Goal: Transaction & Acquisition: Subscribe to service/newsletter

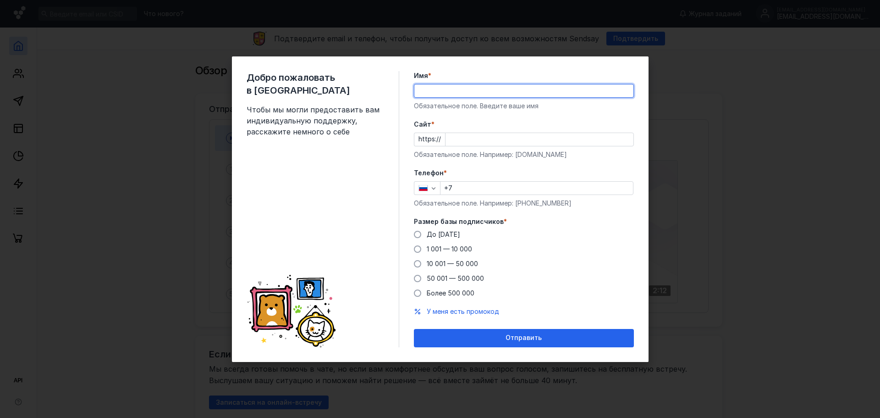
click at [533, 89] on input "Имя *" at bounding box center [524, 90] width 219 height 13
type input "J"
type input "[PERSON_NAME]"
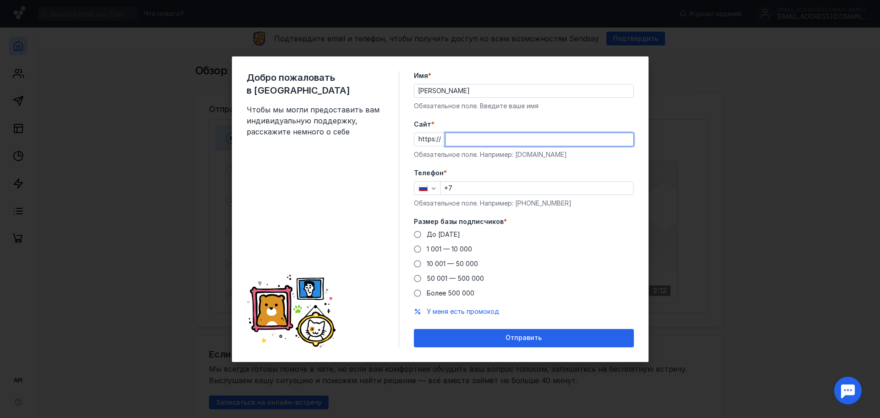
click at [491, 140] on input "Cайт *" at bounding box center [540, 139] width 188 height 13
type input "[DOMAIN_NAME]"
click at [464, 94] on input "[PERSON_NAME]" at bounding box center [524, 90] width 219 height 13
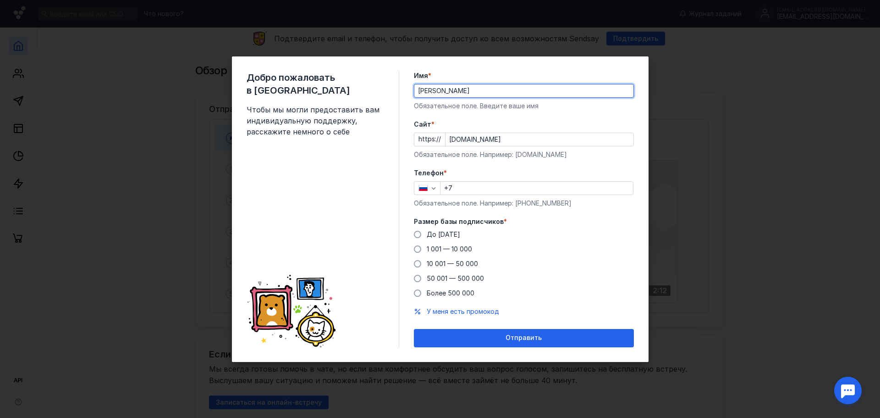
click at [464, 94] on input "[PERSON_NAME]" at bounding box center [524, 90] width 219 height 13
type input "H"
type input "Руководитель"
click at [525, 114] on form "Имя * Руководитель Обязательное поле. Введите ваше имя [PERSON_NAME] * https://…" at bounding box center [524, 209] width 220 height 276
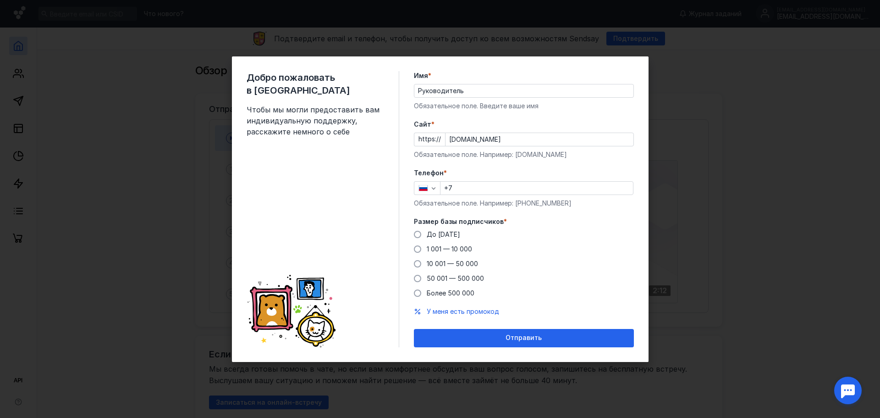
click at [502, 188] on input "+7" at bounding box center [537, 188] width 193 height 13
type input "[PHONE_NUMBER]"
click at [452, 248] on span "1 001 — 10 000" at bounding box center [449, 249] width 45 height 8
click at [0, 0] on input "1 001 — 10 000" at bounding box center [0, 0] width 0 height 0
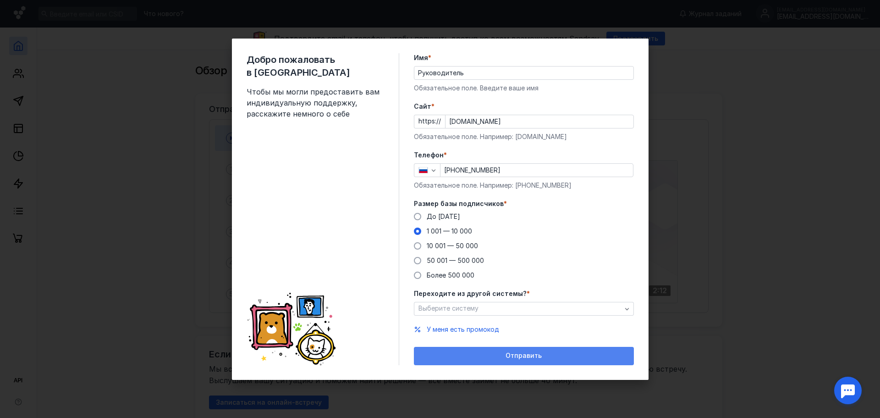
click at [589, 348] on div "Отправить" at bounding box center [524, 356] width 220 height 18
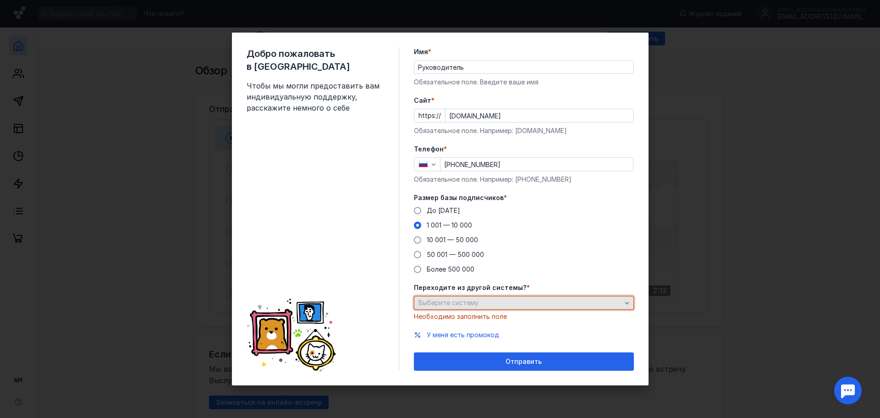
click at [556, 299] on div "Выберите систему" at bounding box center [520, 303] width 208 height 8
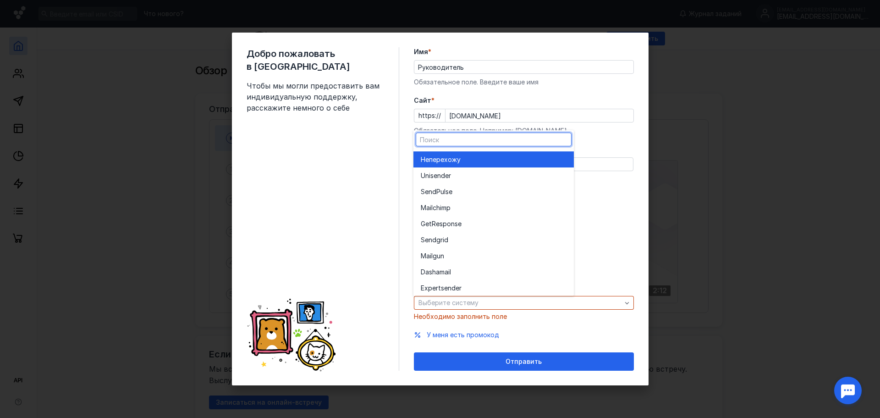
click at [527, 159] on div "Не перехожу" at bounding box center [494, 159] width 146 height 9
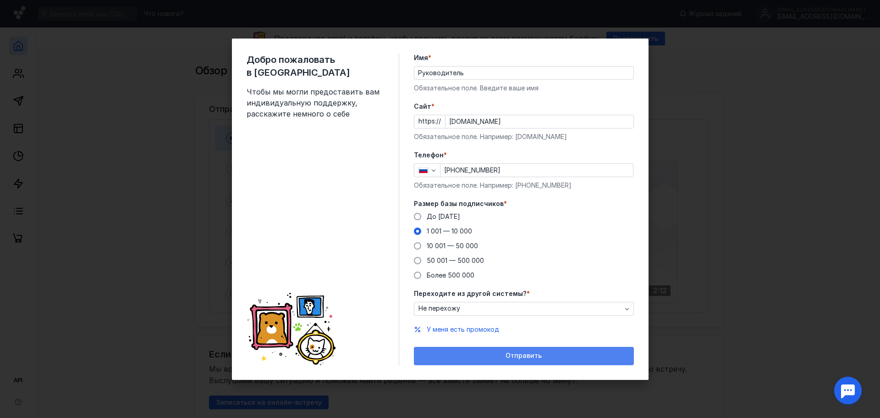
click at [589, 352] on div "Отправить" at bounding box center [524, 356] width 211 height 8
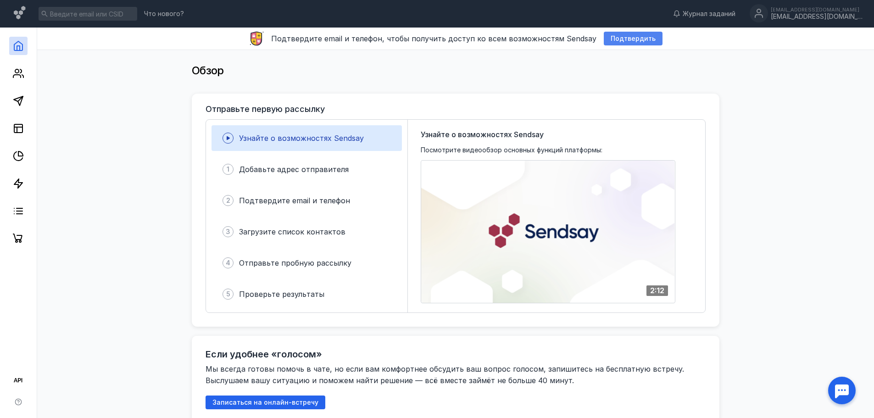
click at [639, 35] on span "Подтвердить" at bounding box center [632, 39] width 45 height 8
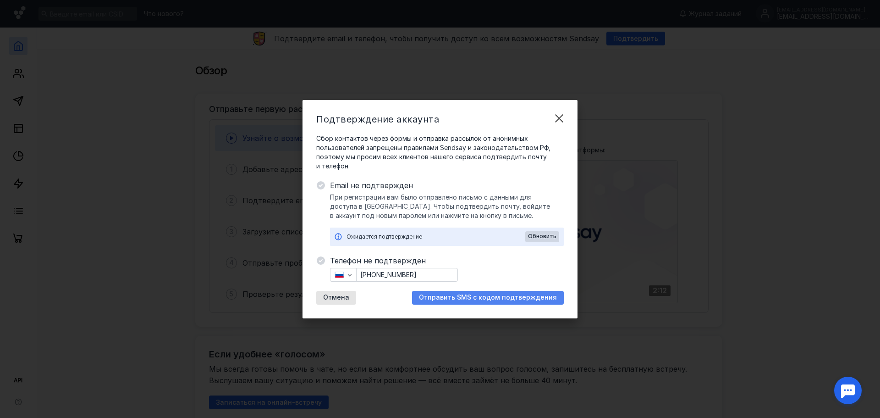
click at [494, 299] on span "Отправить SMS с кодом подтверждения" at bounding box center [488, 297] width 138 height 8
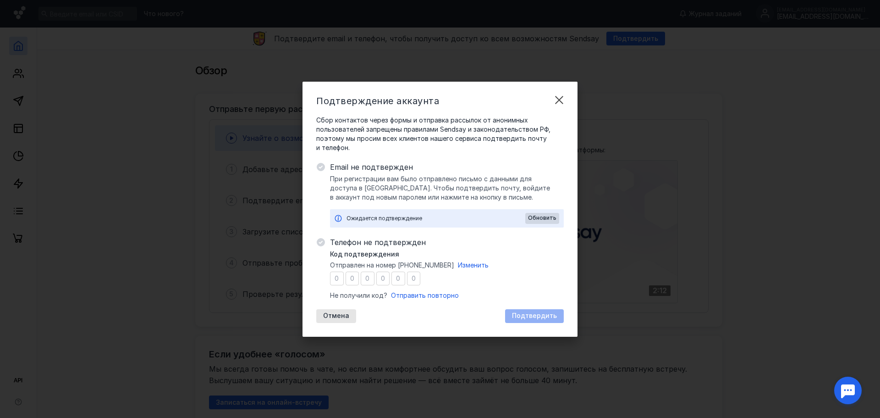
type input "2"
type input "7"
type input "9"
type input "0"
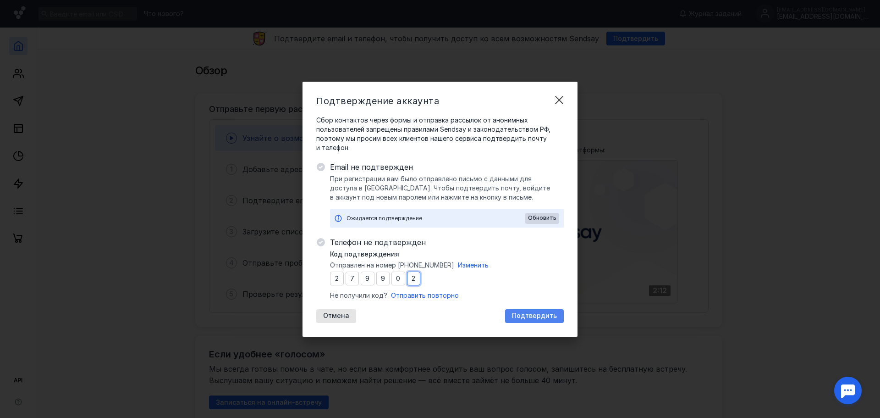
type input "2"
click at [531, 313] on span "Подтвердить" at bounding box center [534, 316] width 45 height 8
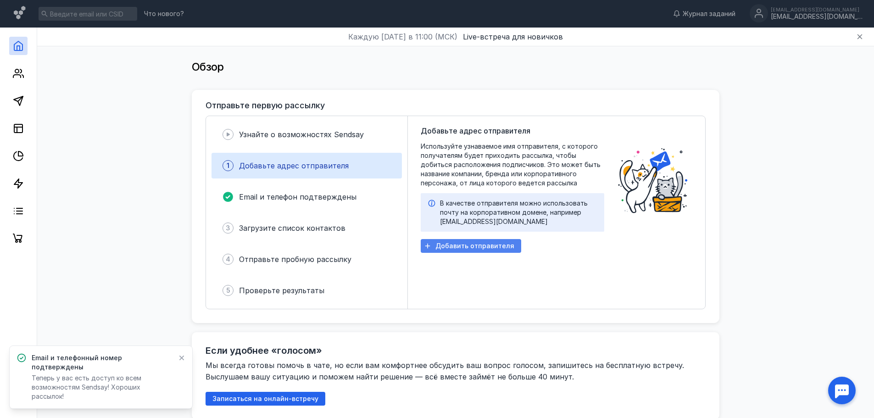
click at [478, 249] on span "Добавить отправителя" at bounding box center [474, 246] width 79 height 8
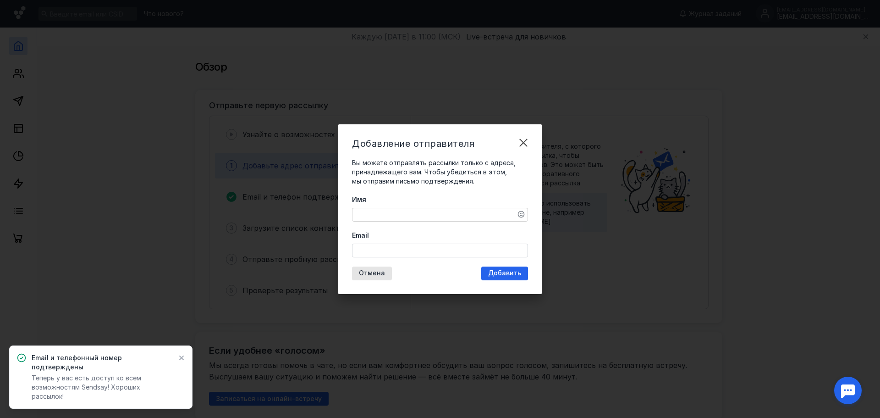
click at [424, 214] on textarea "Имя" at bounding box center [440, 214] width 175 height 13
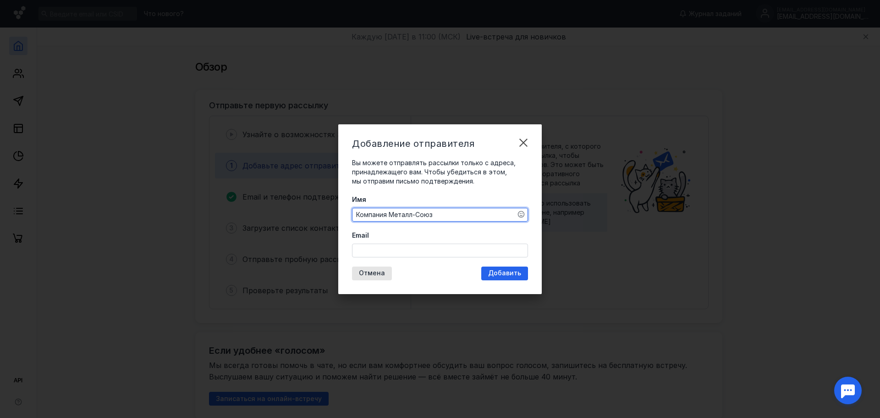
type textarea "Компания Металл-Союз"
click at [444, 251] on input "Email" at bounding box center [440, 250] width 175 height 13
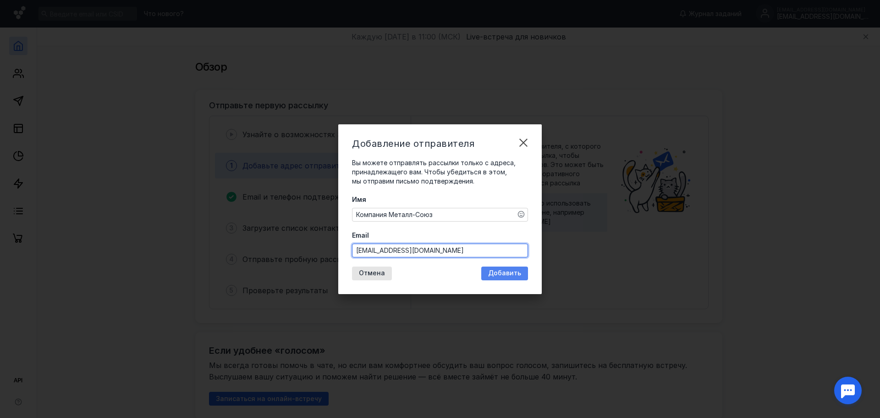
type input "[EMAIL_ADDRESS][DOMAIN_NAME]"
click at [524, 272] on div "Добавить" at bounding box center [505, 273] width 42 height 8
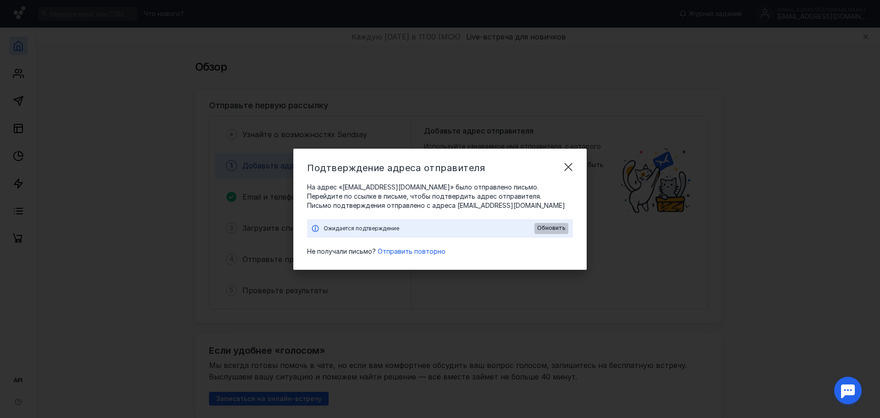
click at [558, 226] on span "Обновить" at bounding box center [551, 228] width 28 height 6
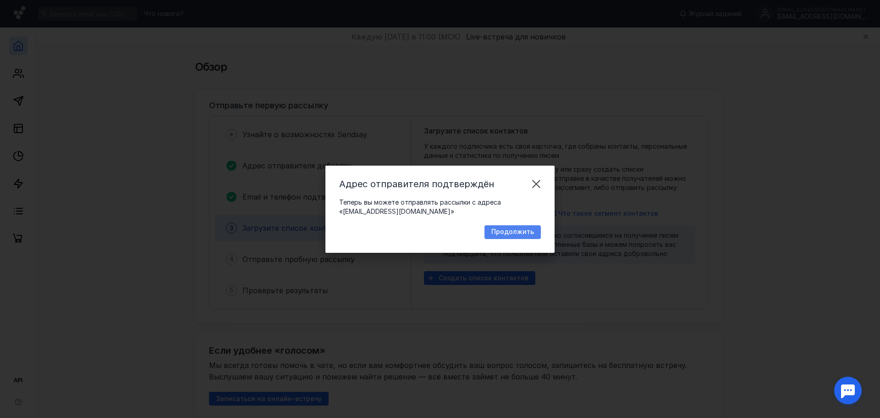
click at [513, 231] on span "Продолжить" at bounding box center [513, 232] width 43 height 8
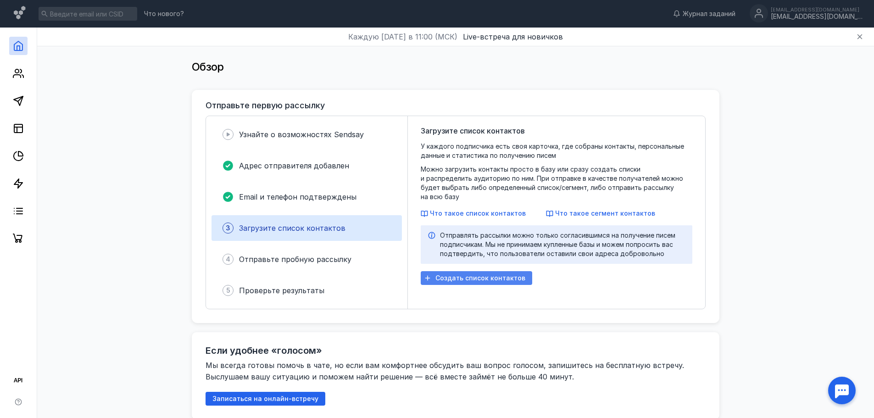
click at [464, 276] on span "Создать список контактов" at bounding box center [480, 278] width 90 height 8
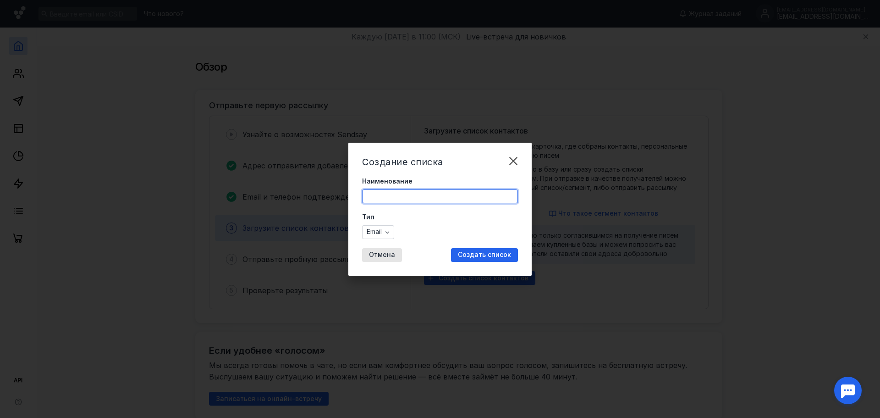
click at [396, 200] on input "Наименование" at bounding box center [440, 196] width 155 height 13
type input "Полный"
click at [497, 254] on span "Создать список" at bounding box center [484, 255] width 53 height 8
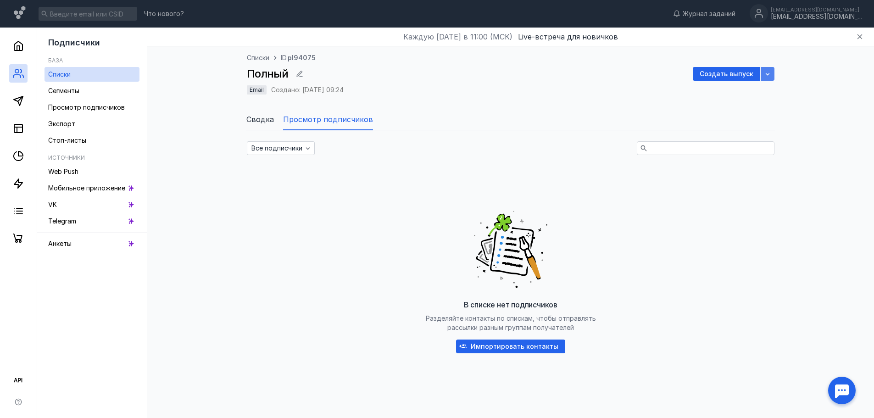
click at [774, 77] on div "button" at bounding box center [767, 74] width 14 height 14
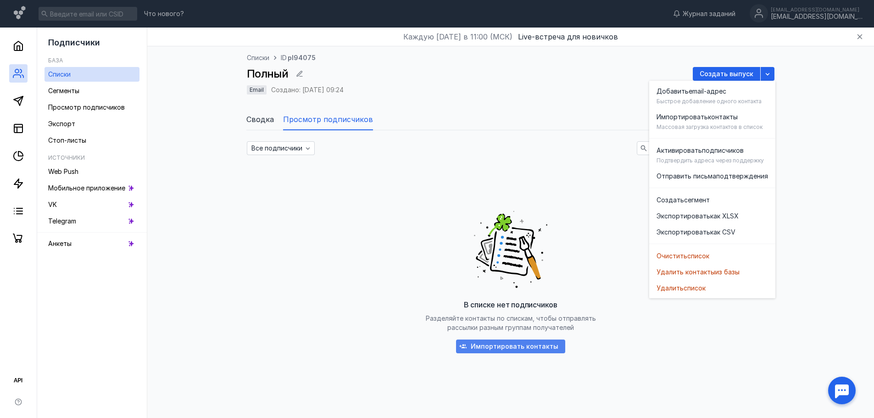
click at [529, 345] on span "Импортировать контакты" at bounding box center [514, 347] width 88 height 8
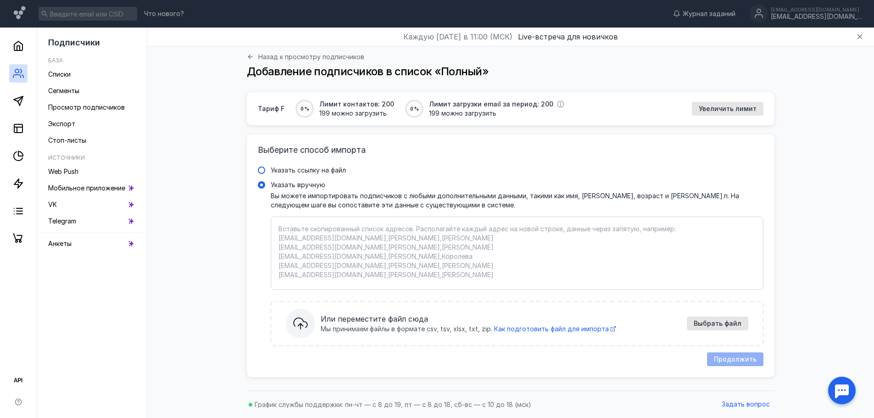
click at [300, 171] on span "Указать ссылку на файл" at bounding box center [308, 170] width 75 height 8
click at [0, 0] on input "Указать ссылку на файл" at bounding box center [0, 0] width 0 height 0
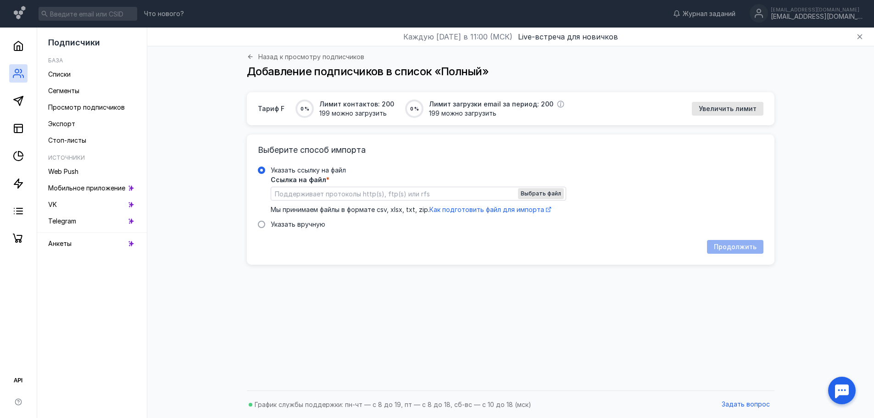
click at [256, 225] on div "Выберите способ импорта Указать ссылку на файл Ссылка на файл * Выбрать файл Мы…" at bounding box center [510, 199] width 527 height 130
click at [262, 224] on span at bounding box center [261, 224] width 7 height 7
click at [0, 0] on input "Указать вручную" at bounding box center [0, 0] width 0 height 0
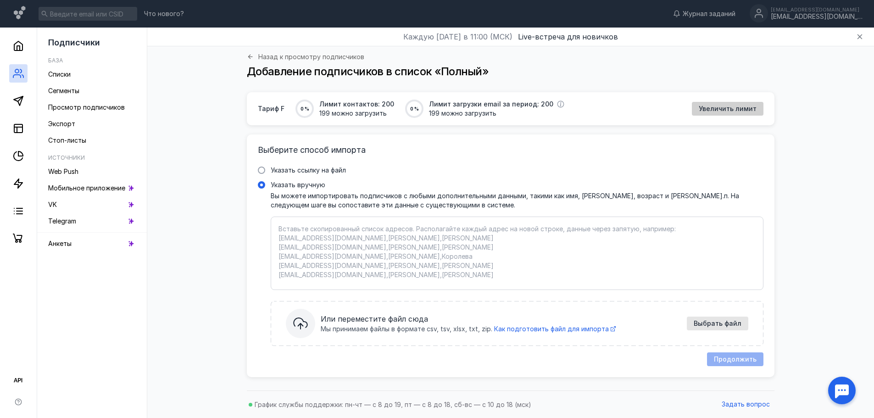
click at [724, 108] on span "Увеличить лимит" at bounding box center [727, 109] width 58 height 8
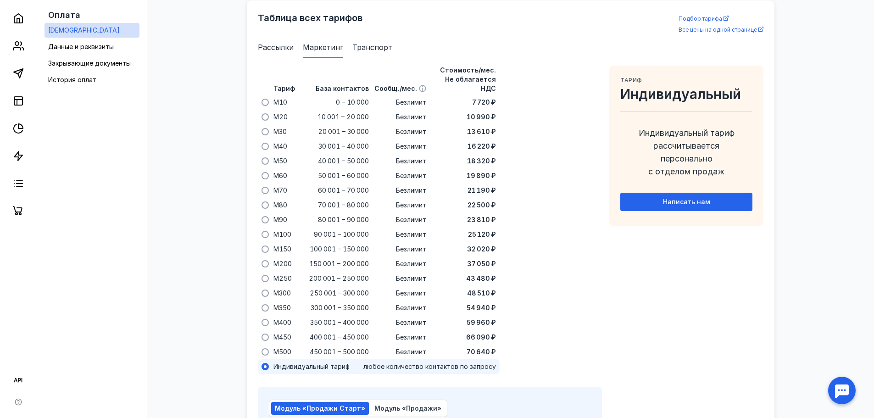
scroll to position [590, 0]
click at [282, 50] on span "Рассылки" at bounding box center [276, 46] width 36 height 11
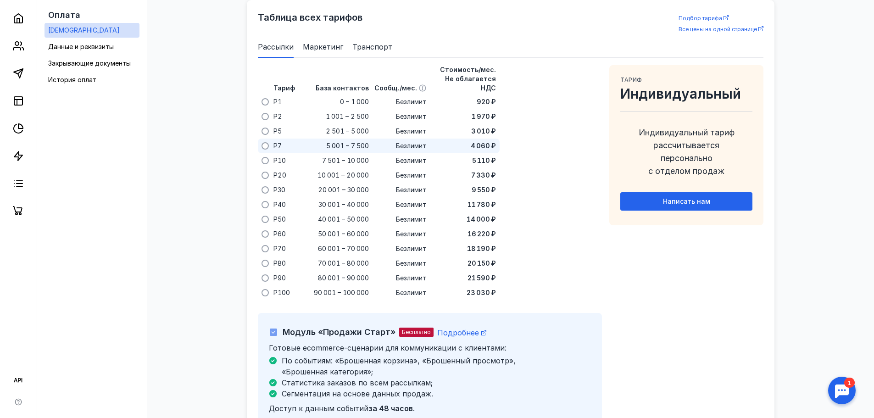
click at [266, 142] on span at bounding box center [264, 145] width 7 height 7
click at [0, 0] on input "radio" at bounding box center [0, 0] width 0 height 0
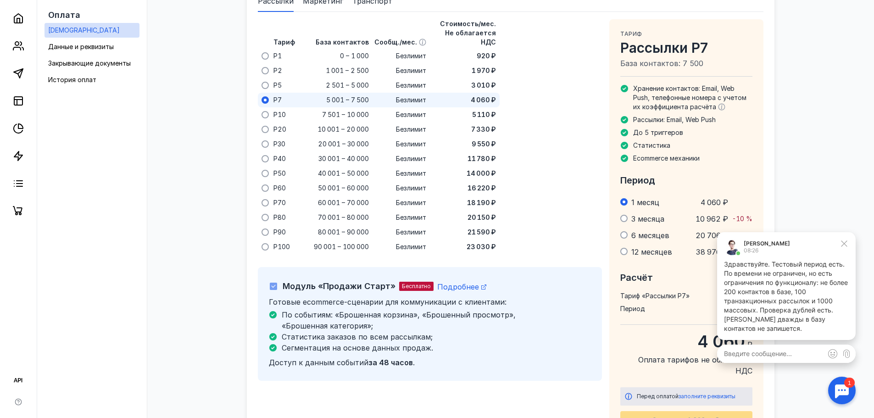
scroll to position [590, 0]
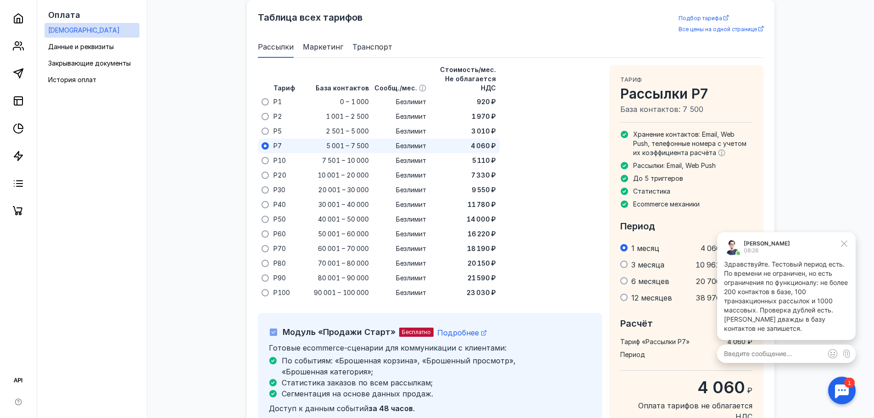
click textarea
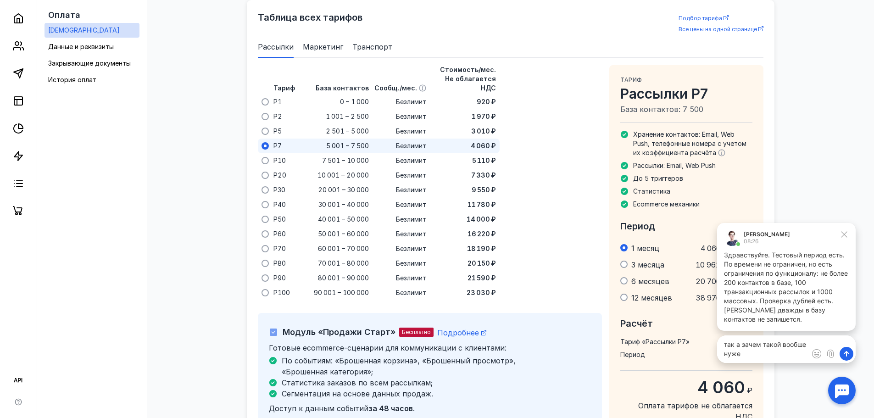
type textarea "так а зачем такой вообше нужен"
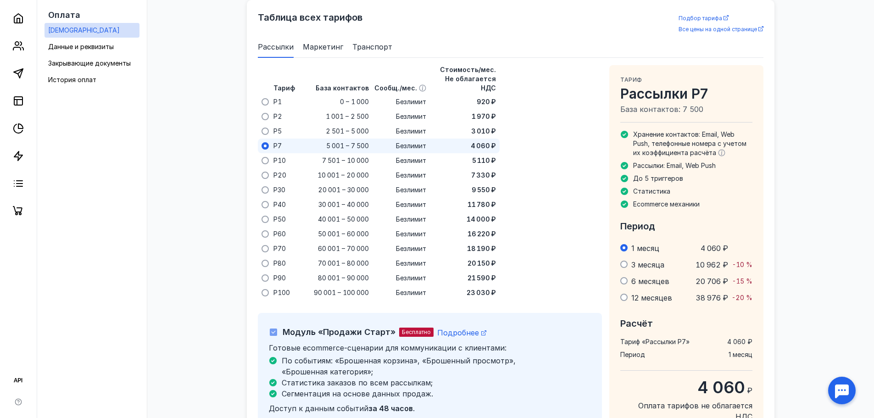
click at [841, 388] on div at bounding box center [841, 390] width 28 height 28
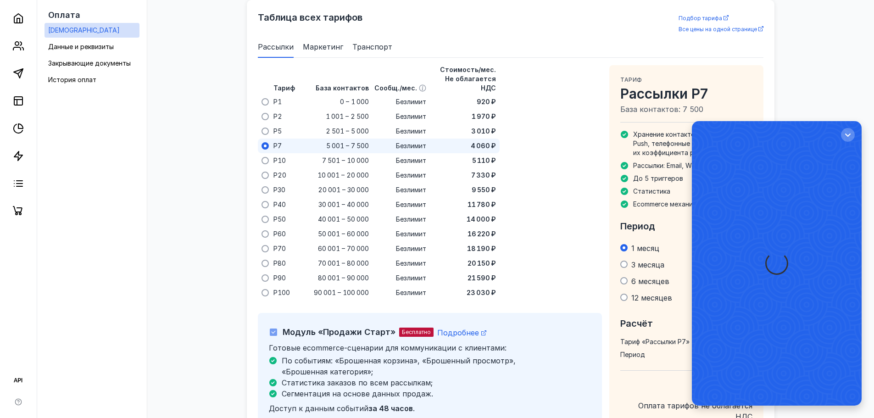
scroll to position [0, 0]
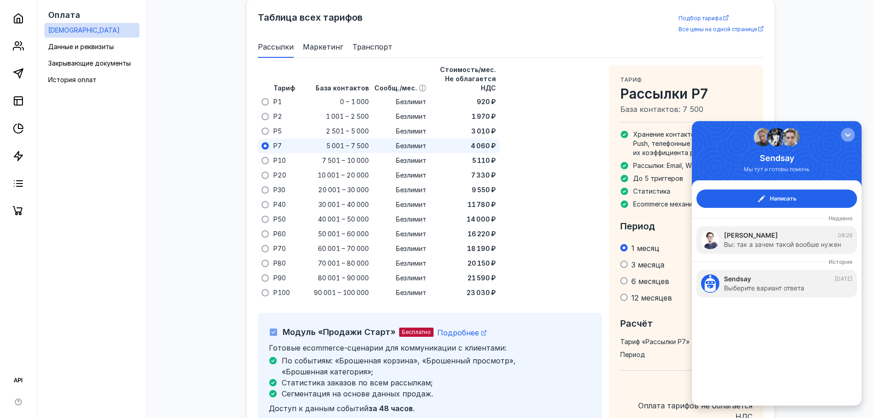
click at [849, 140] on button "button" at bounding box center [847, 135] width 14 height 14
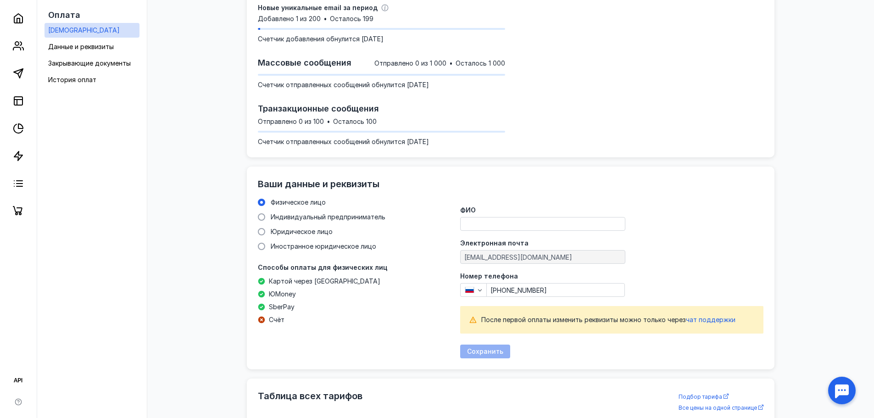
scroll to position [223, 0]
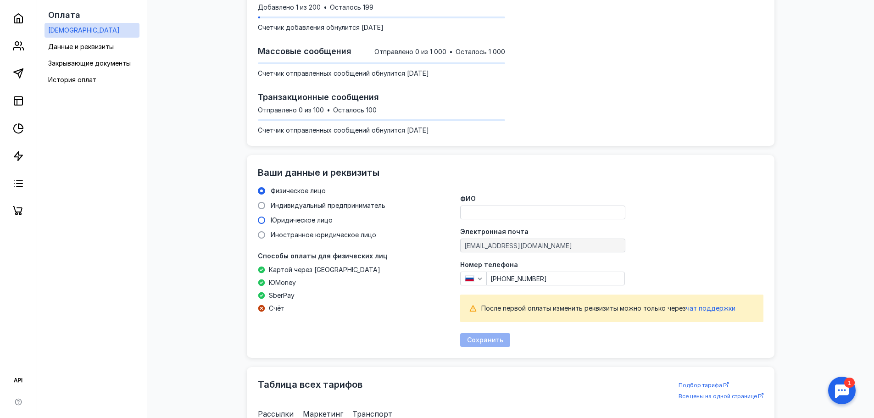
click at [283, 218] on span "Юридическое лицо" at bounding box center [302, 220] width 62 height 8
click at [0, 0] on input "Юридическое лицо" at bounding box center [0, 0] width 0 height 0
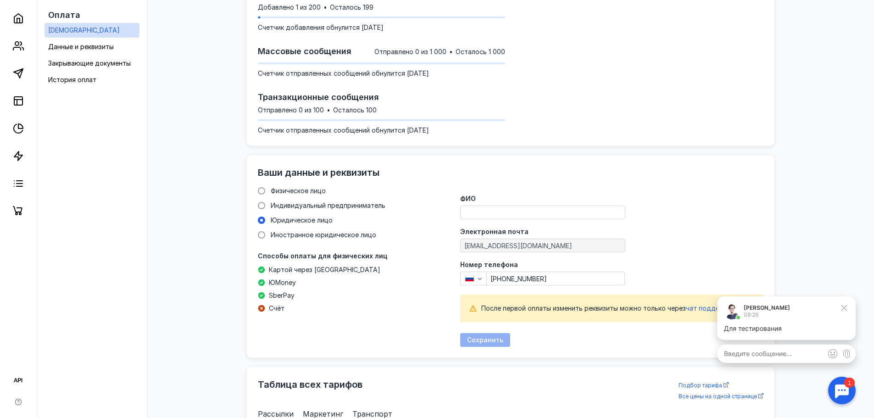
scroll to position [0, 0]
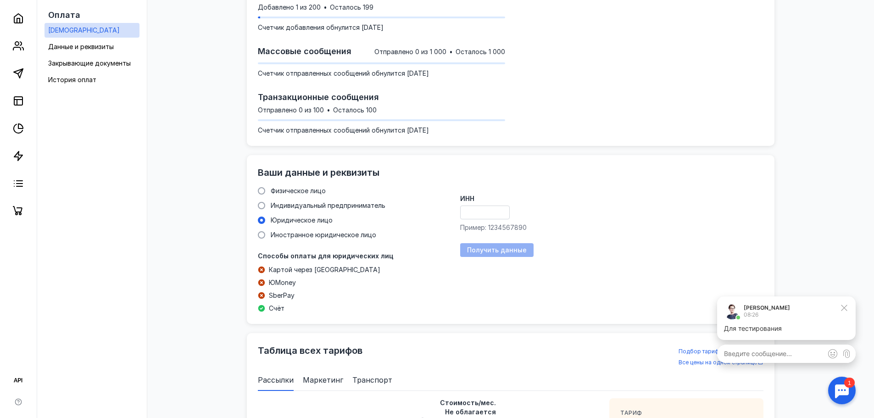
click at [489, 212] on input "ИНН" at bounding box center [484, 212] width 49 height 13
click at [776, 328] on p "Для тестирования" at bounding box center [786, 328] width 125 height 9
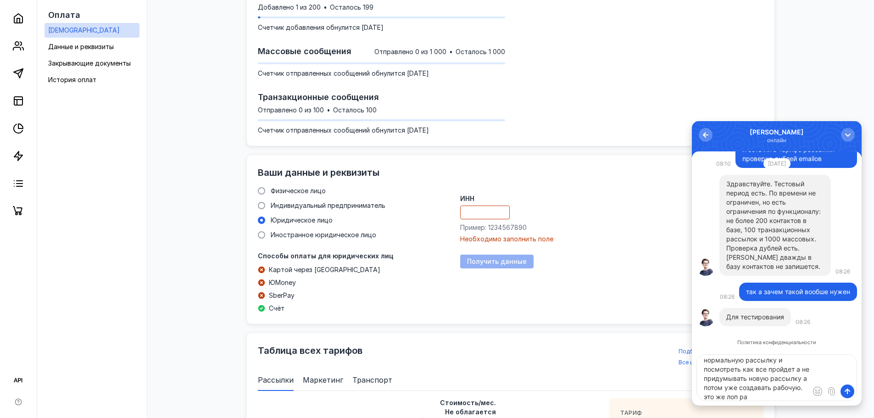
scroll to position [22, 0]
type textarea "так нужно провести одну нормальную рассылку и посмотреть как все пройдет а не п…"
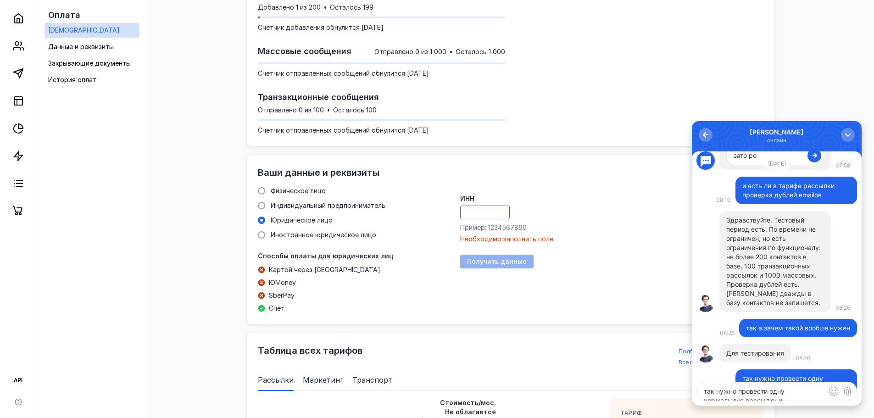
scroll to position [0, 0]
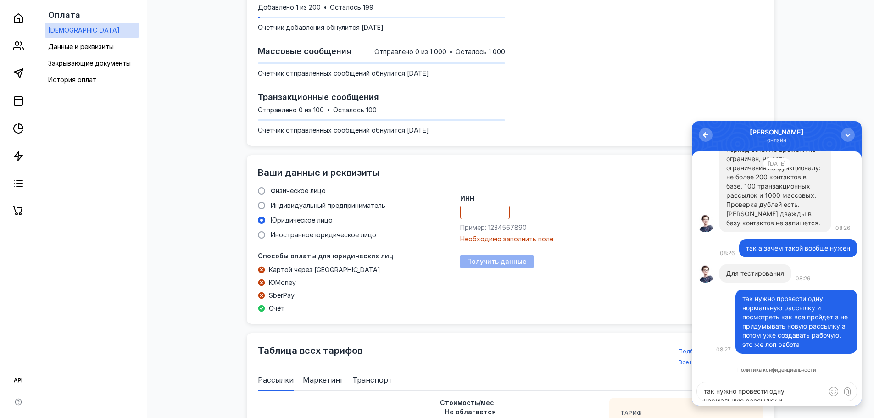
type input "зато ро"
click at [476, 210] on input "ИНН" at bounding box center [484, 212] width 49 height 13
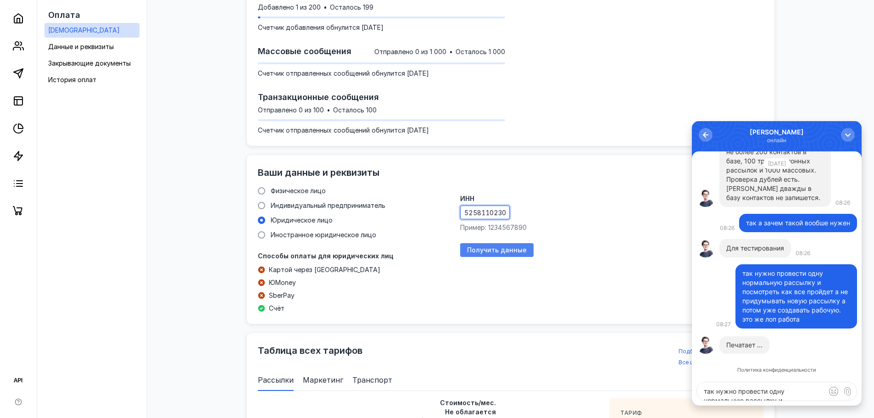
type input "5258110230"
click at [499, 248] on span "Получить данные" at bounding box center [497, 250] width 60 height 8
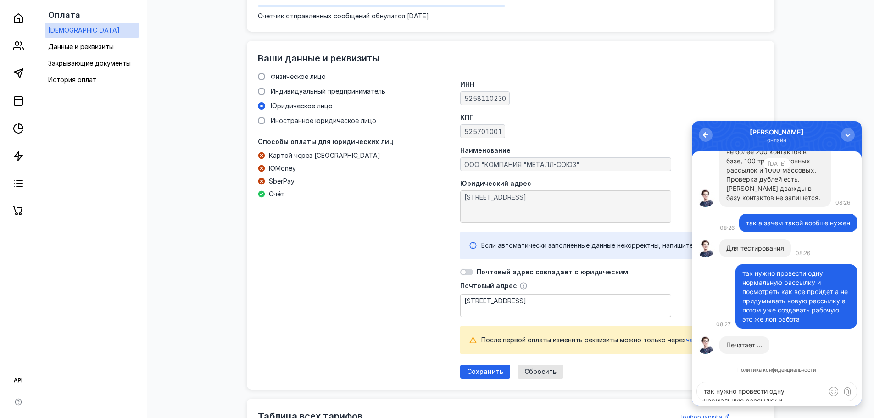
scroll to position [360, 0]
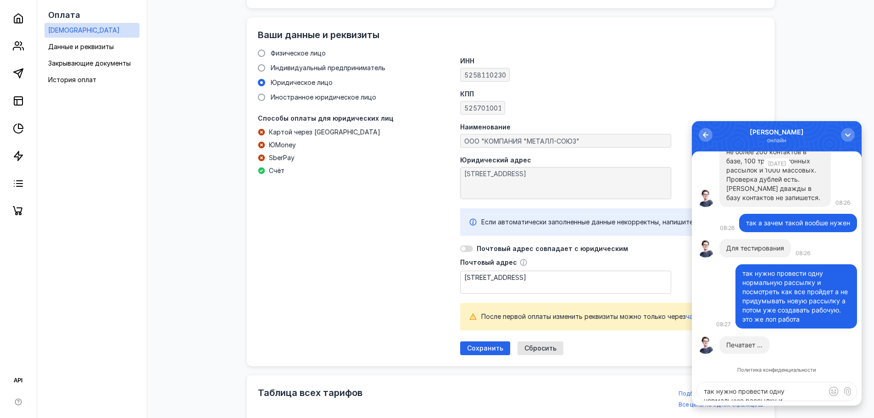
click at [462, 247] on div at bounding box center [463, 248] width 5 height 5
click at [460, 249] on input "checkbox" at bounding box center [460, 249] width 0 height 0
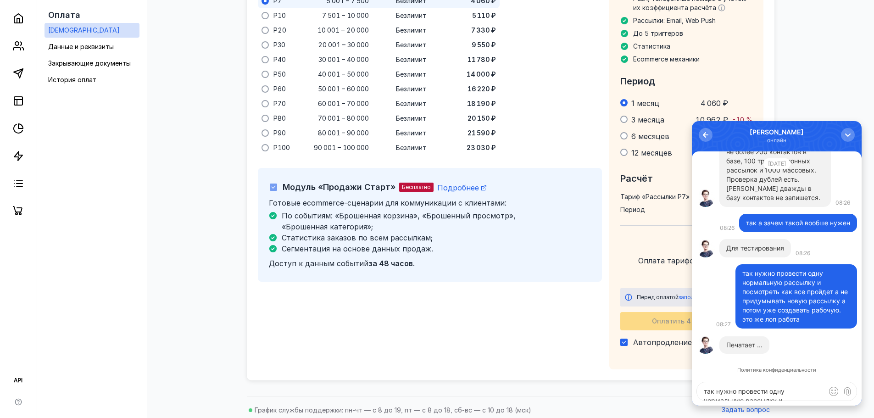
scroll to position [856, 0]
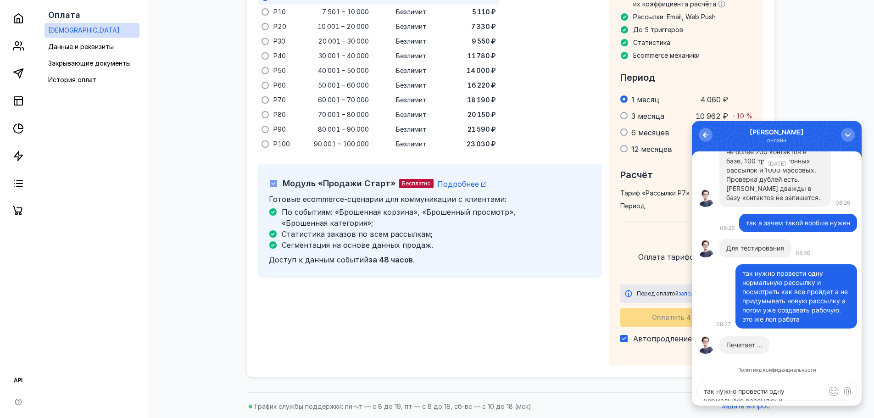
click at [273, 184] on icon at bounding box center [273, 183] width 6 height 6
click at [272, 184] on icon at bounding box center [273, 183] width 4 height 3
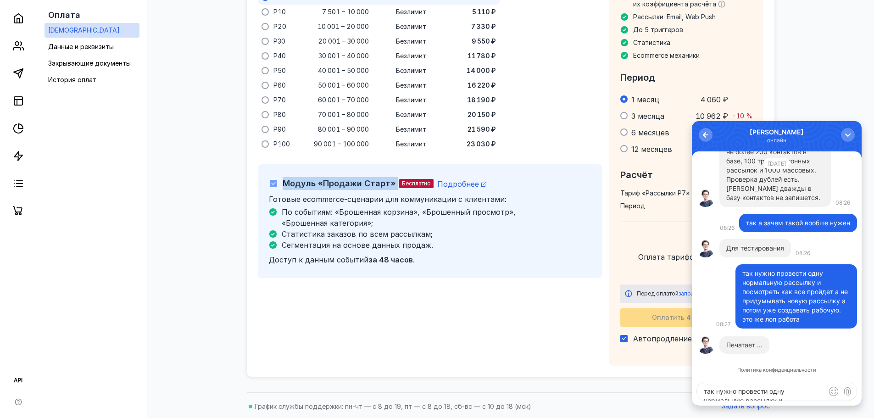
click at [272, 184] on icon at bounding box center [273, 183] width 4 height 3
click at [341, 276] on div "Модуль «Продажи Старт» Бесплатно Подробнее Готовые ecommerce-сценарии для комму…" at bounding box center [430, 221] width 344 height 114
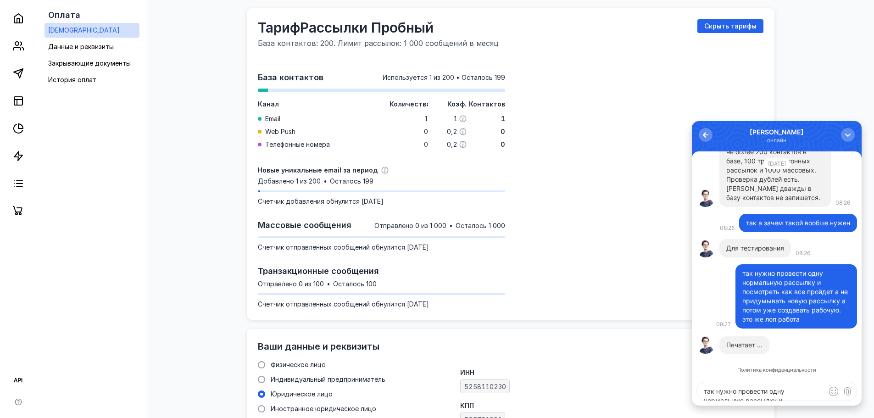
scroll to position [0, 0]
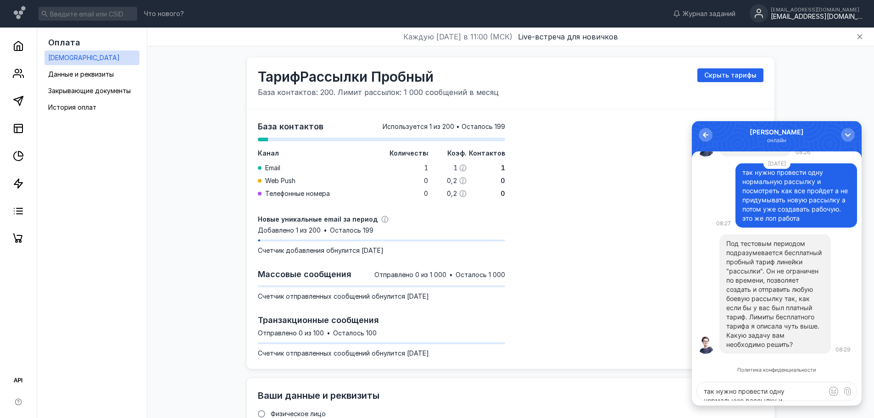
click at [768, 389] on textarea "так нужно провести одну нормальную рассылку и посмотреть как все пройдет а не п…" at bounding box center [777, 391] width 160 height 18
type textarea "p"
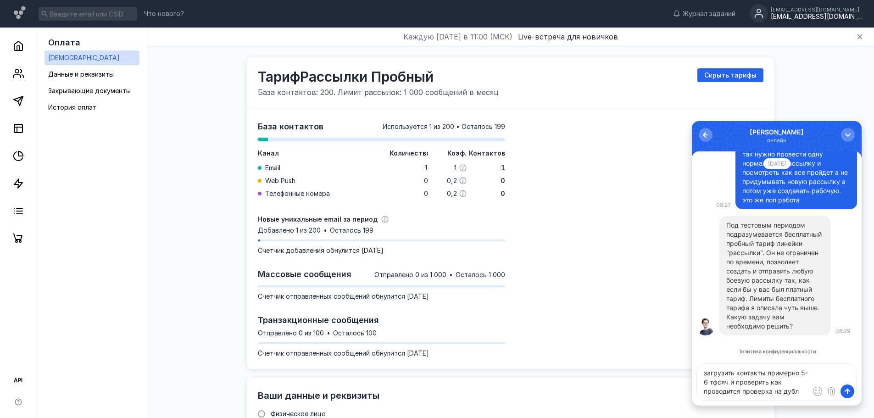
type textarea "загрузить контакты примерно 5-6 тфсяч и проверить как проводится проверка на ду…"
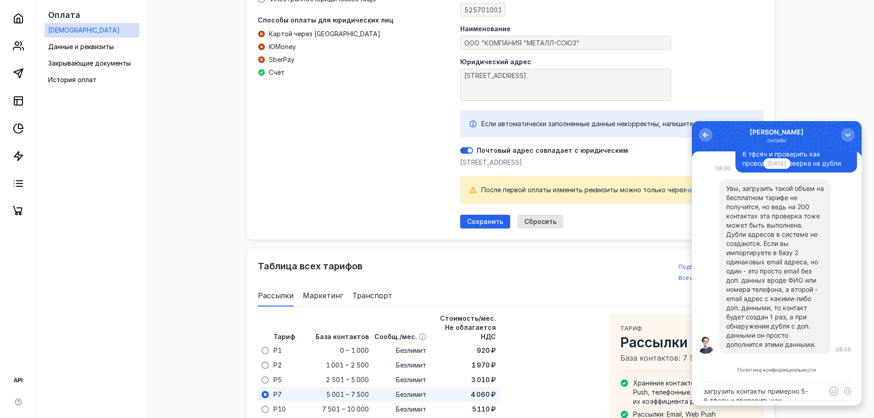
scroll to position [0, 0]
click at [480, 226] on span "Сохранить" at bounding box center [485, 222] width 36 height 8
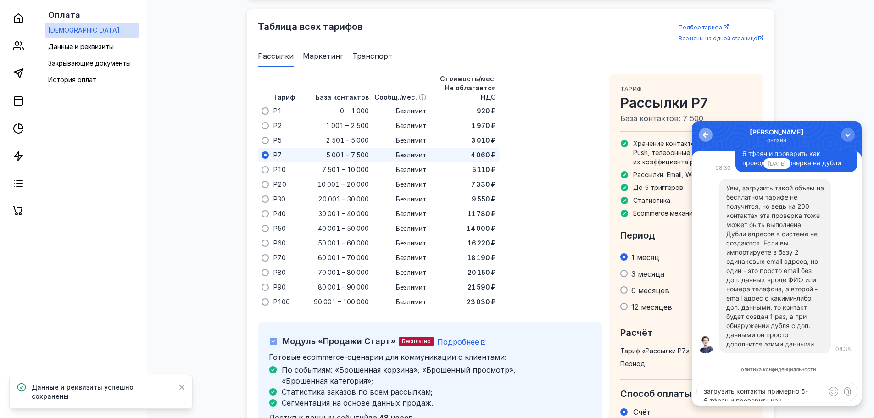
click at [704, 134] on div "button" at bounding box center [705, 134] width 9 height 9
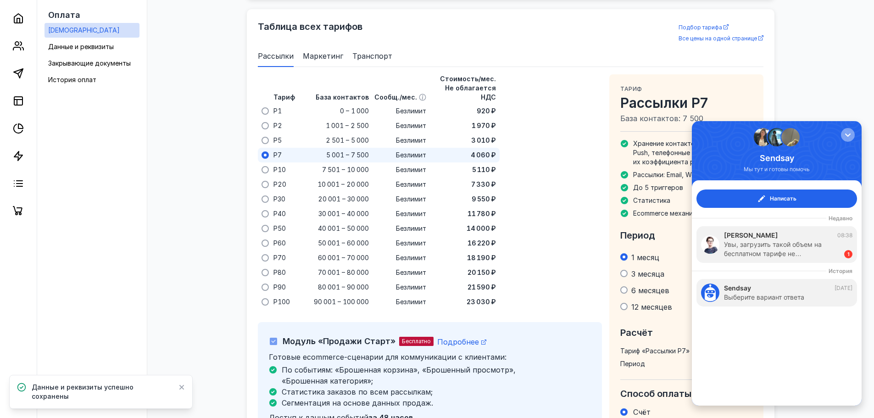
click at [846, 135] on div "button" at bounding box center [847, 134] width 9 height 9
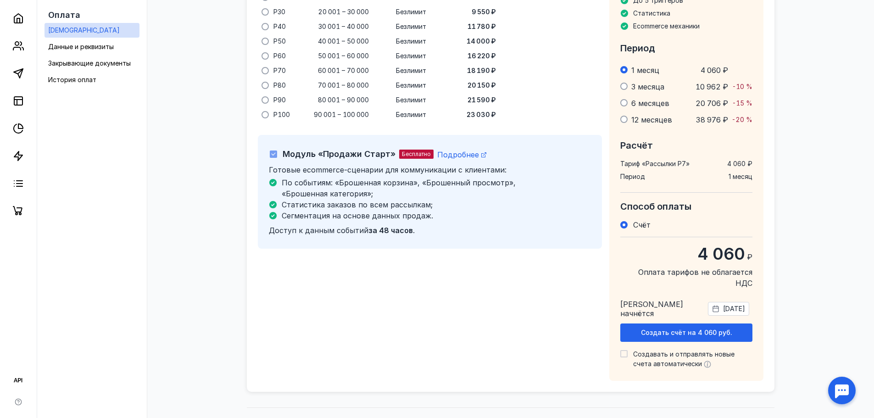
scroll to position [647, 0]
click at [735, 327] on div "Создать счёт на 4 060 руб." at bounding box center [686, 331] width 123 height 8
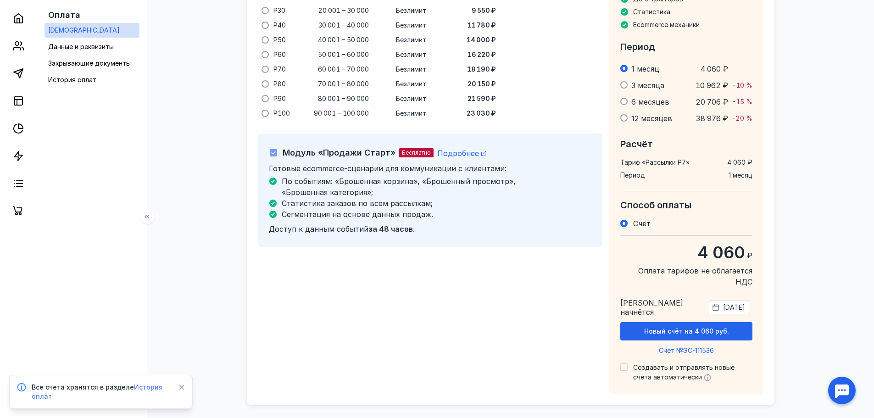
click at [145, 387] on span "История оплат" at bounding box center [97, 391] width 131 height 17
